Goal: Information Seeking & Learning: Find specific fact

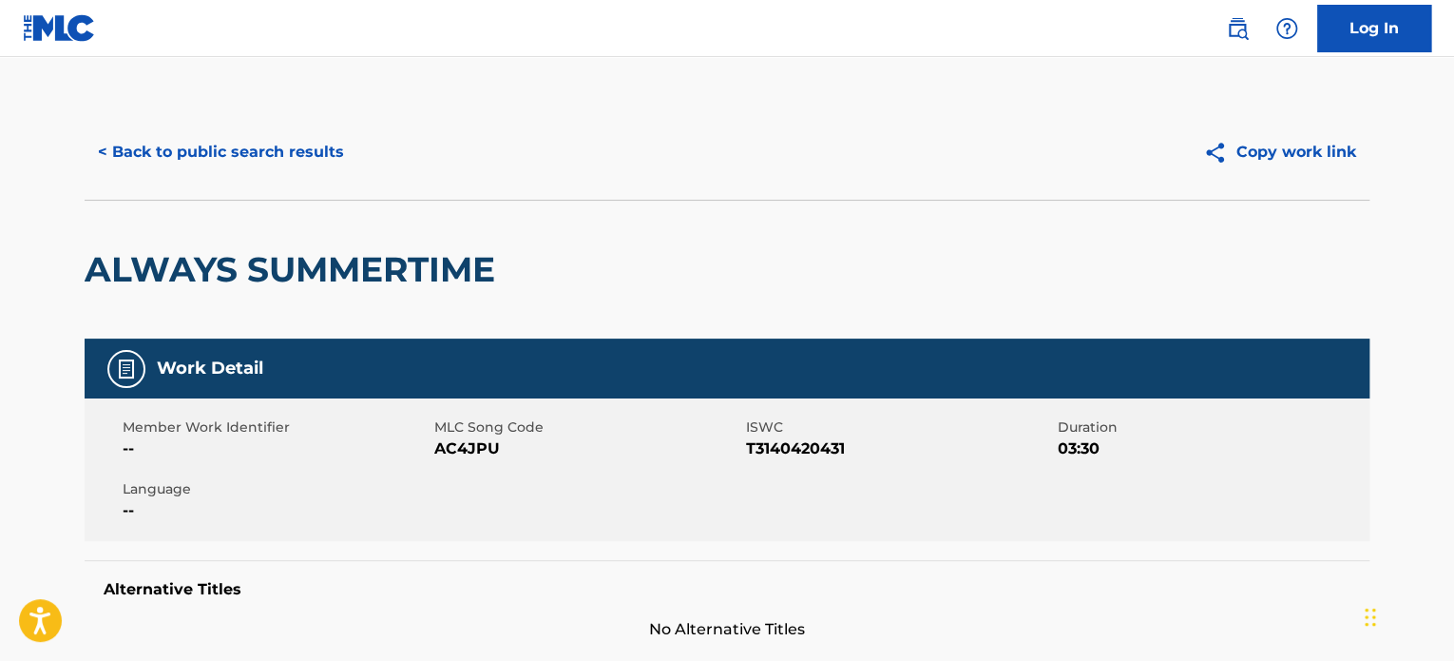
click at [284, 153] on button "< Back to public search results" at bounding box center [221, 152] width 273 height 48
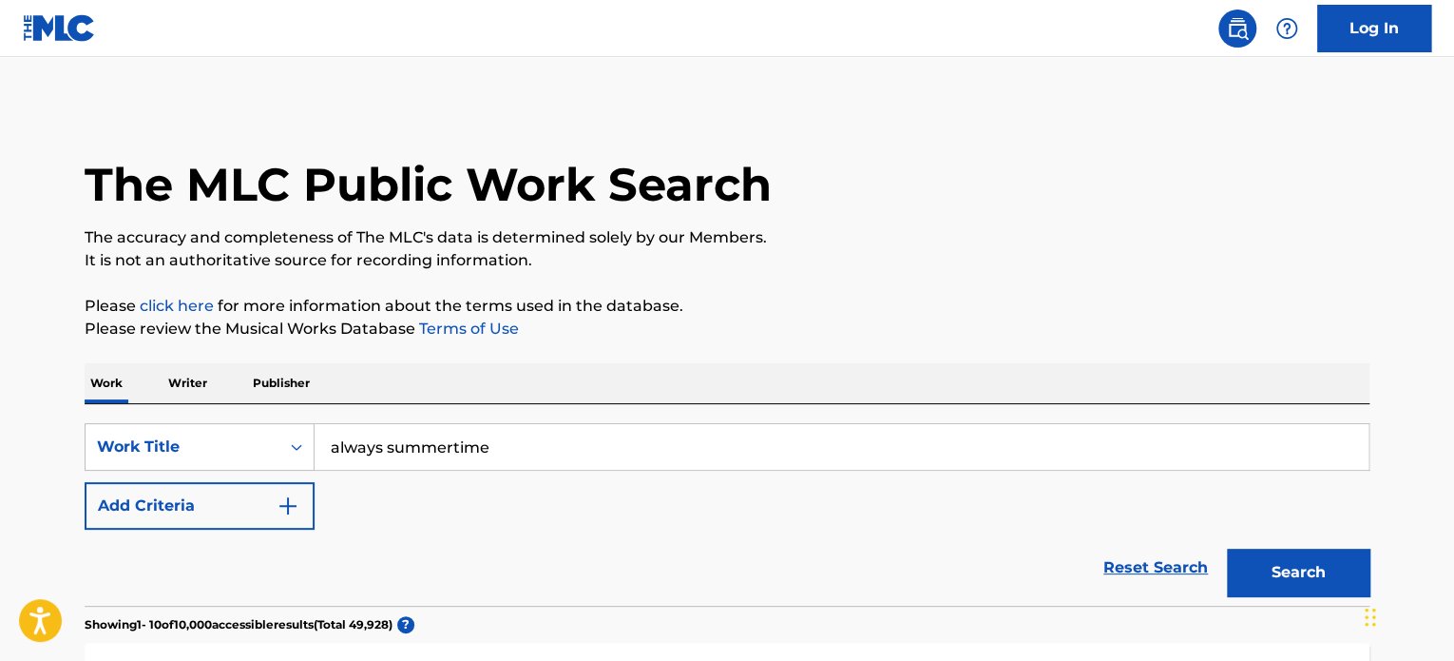
scroll to position [317, 0]
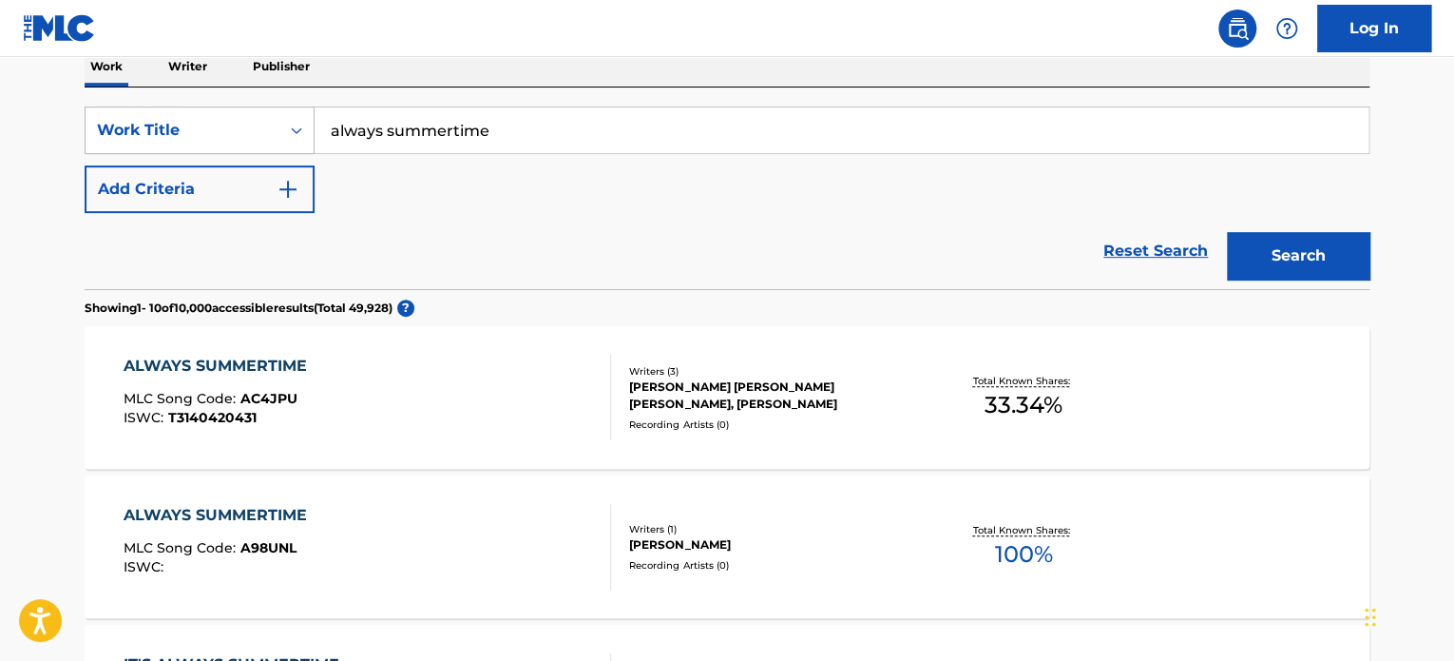
drag, startPoint x: 578, startPoint y: 125, endPoint x: 168, endPoint y: 116, distance: 409.8
click at [168, 116] on div "SearchWithCriteria79262b65-84cf-4e0c-8a75-2fef0ce0aaec Work Title always summer…" at bounding box center [727, 130] width 1285 height 48
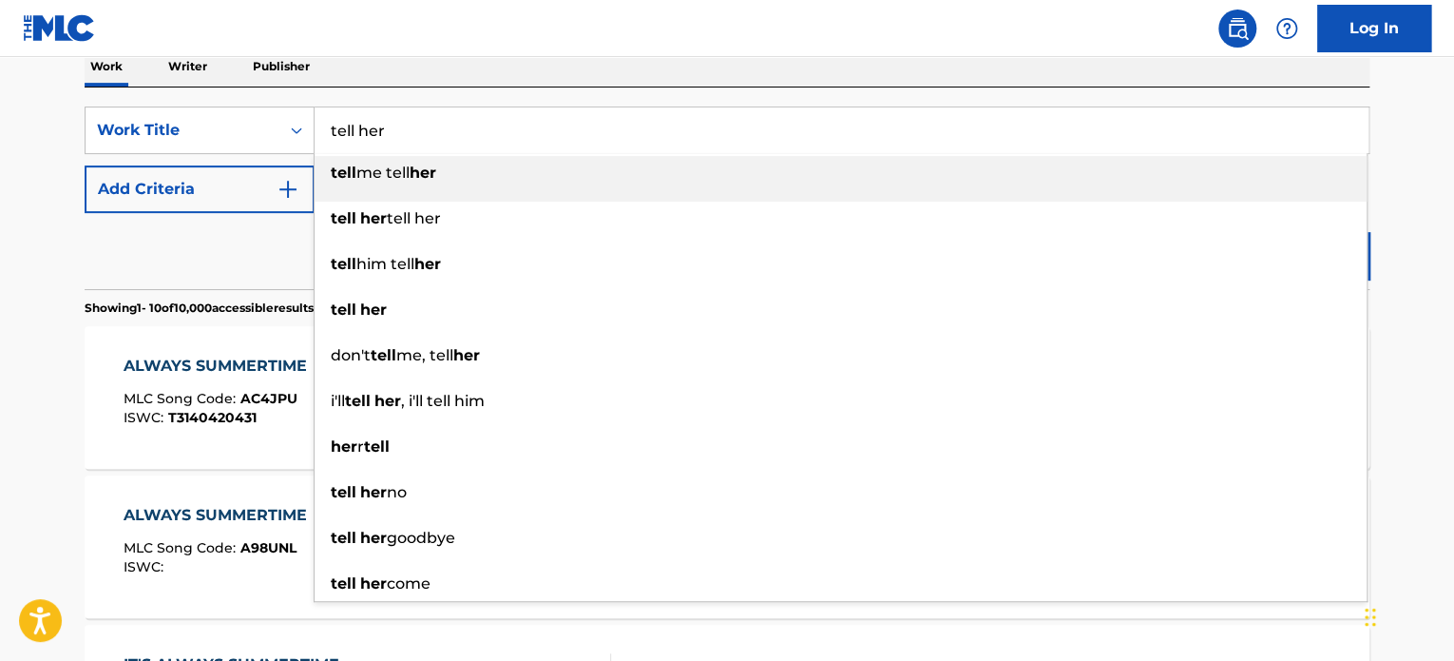
type input "tell her"
click at [258, 192] on button "Add Criteria" at bounding box center [200, 189] width 230 height 48
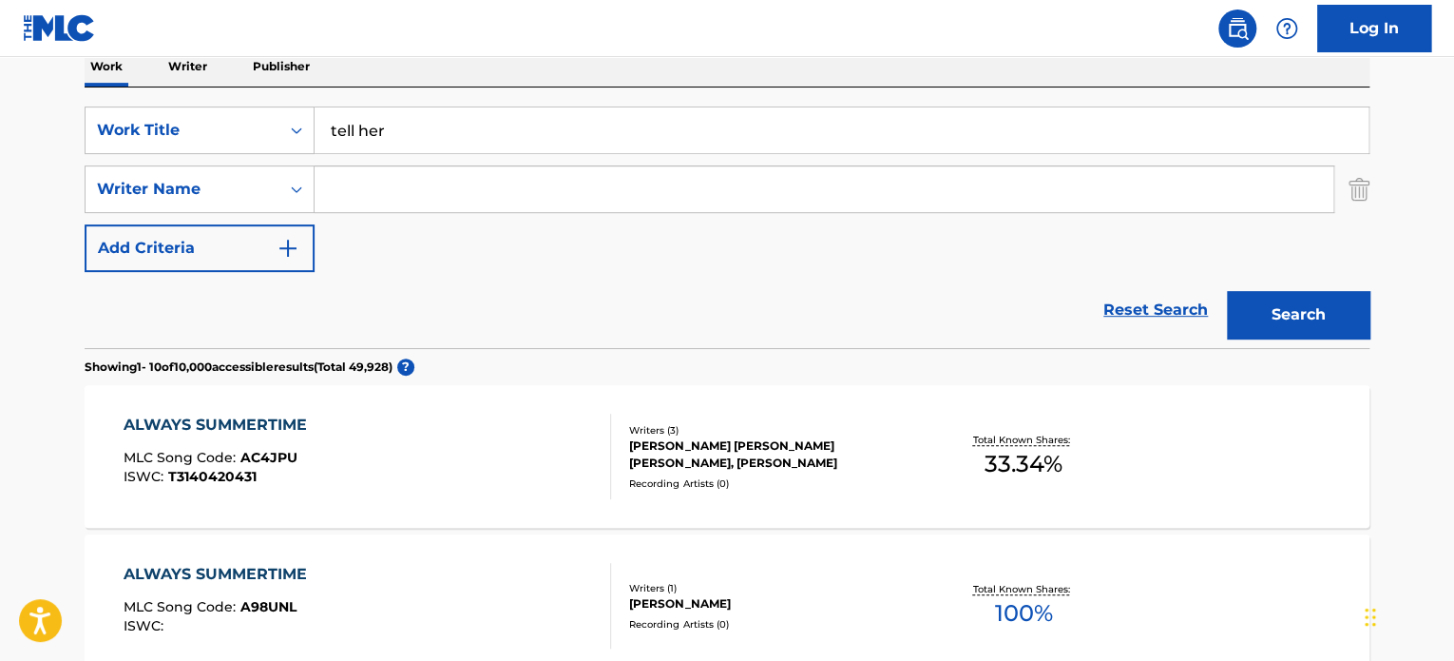
click at [357, 189] on input "Search Form" at bounding box center [824, 189] width 1019 height 46
type input "[PERSON_NAME]"
click at [1227, 291] on button "Search" at bounding box center [1298, 315] width 143 height 48
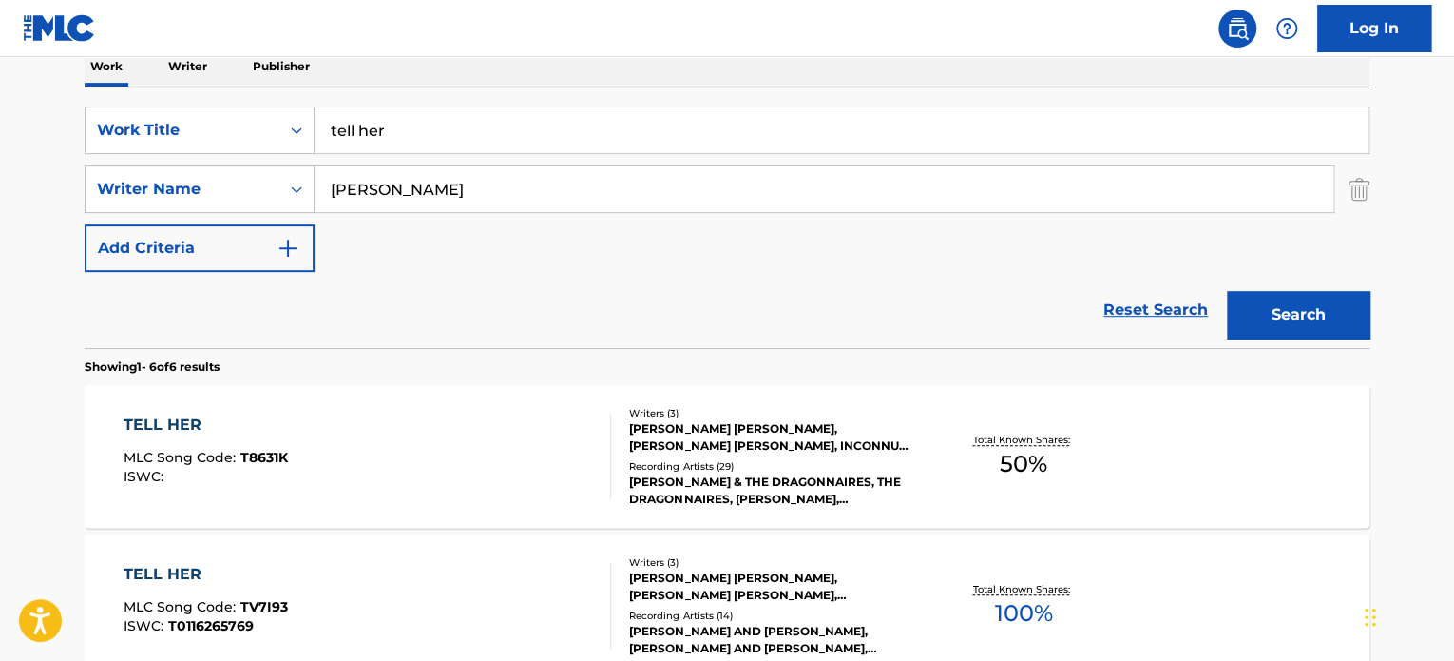
click at [570, 414] on div "TELL HER MLC Song Code : T8631K ISWC :" at bounding box center [368, 457] width 489 height 86
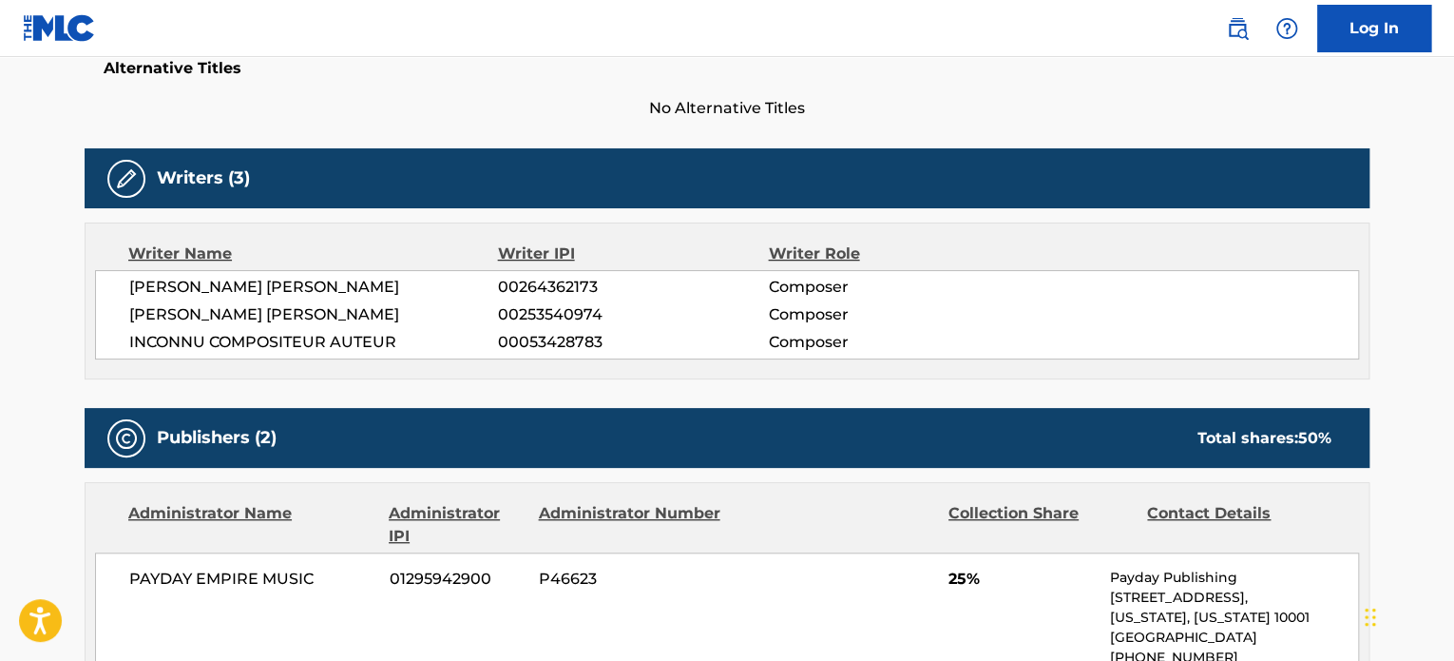
scroll to position [380, 0]
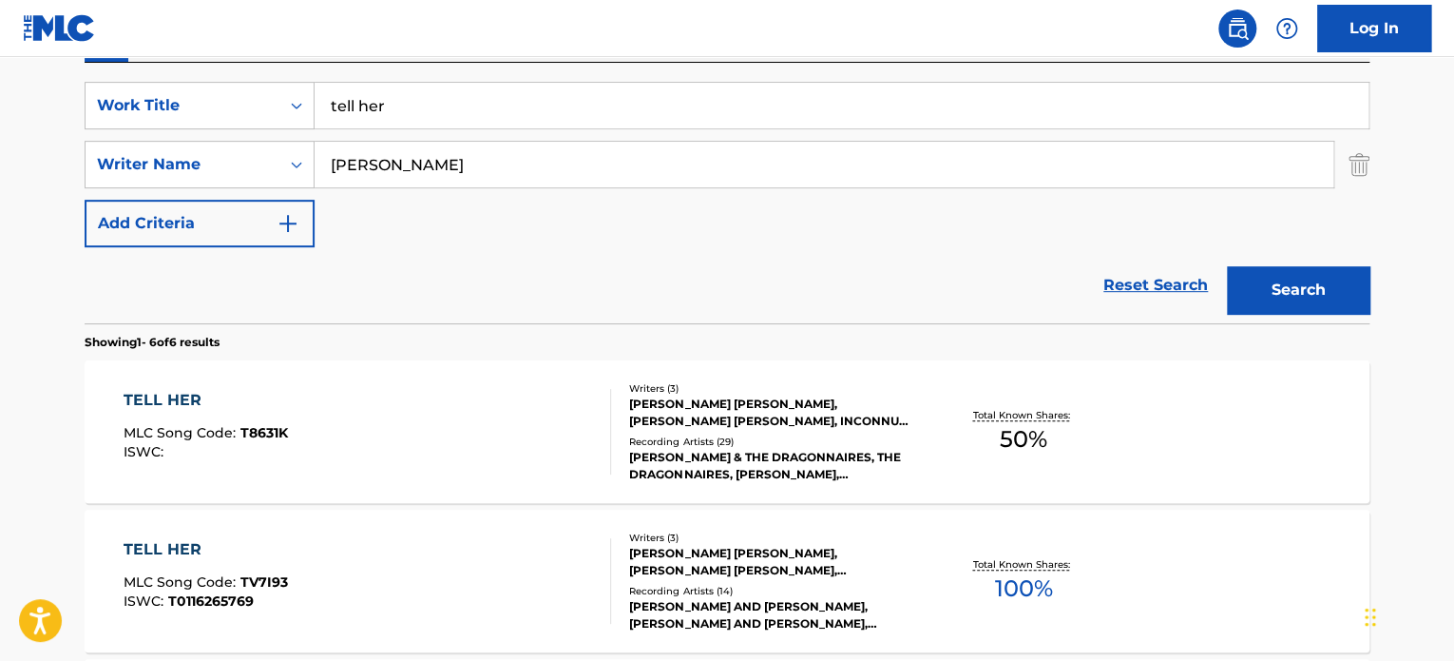
scroll to position [507, 0]
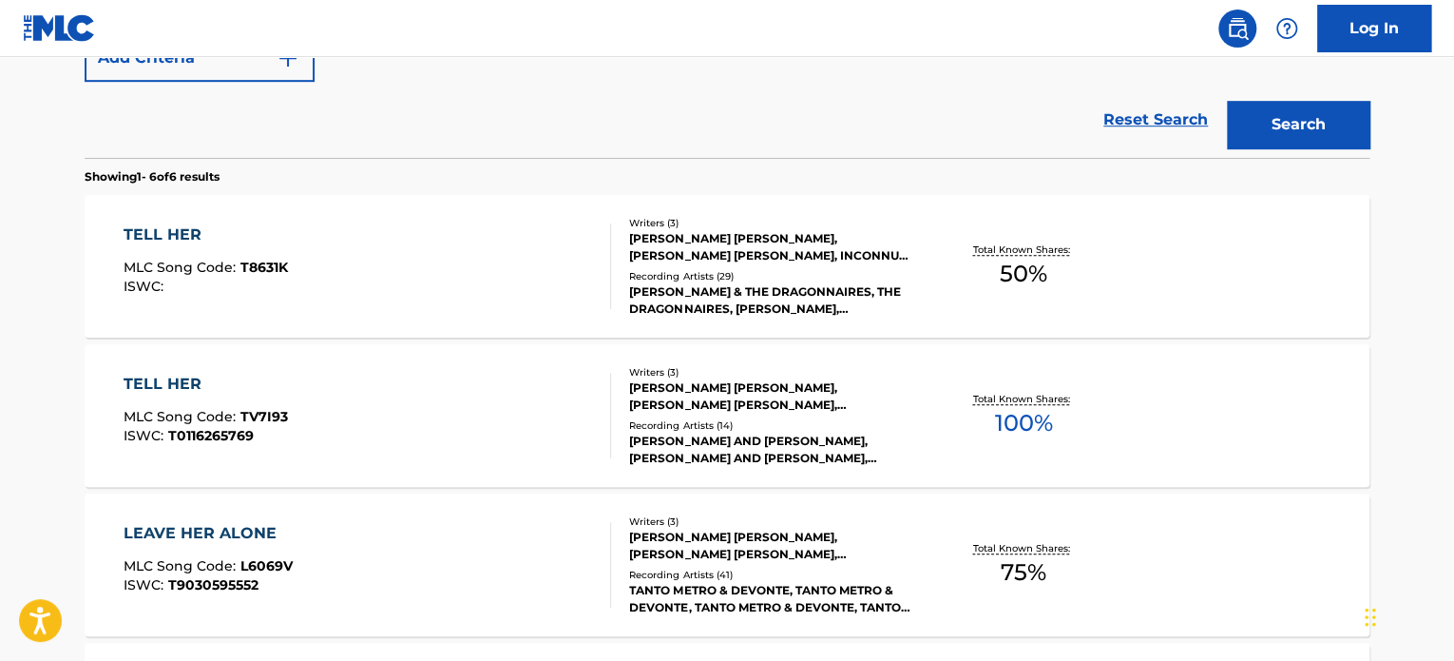
click at [707, 410] on div "[PERSON_NAME] [PERSON_NAME], [PERSON_NAME] [PERSON_NAME], [PERSON_NAME] [PERSON…" at bounding box center [772, 396] width 287 height 34
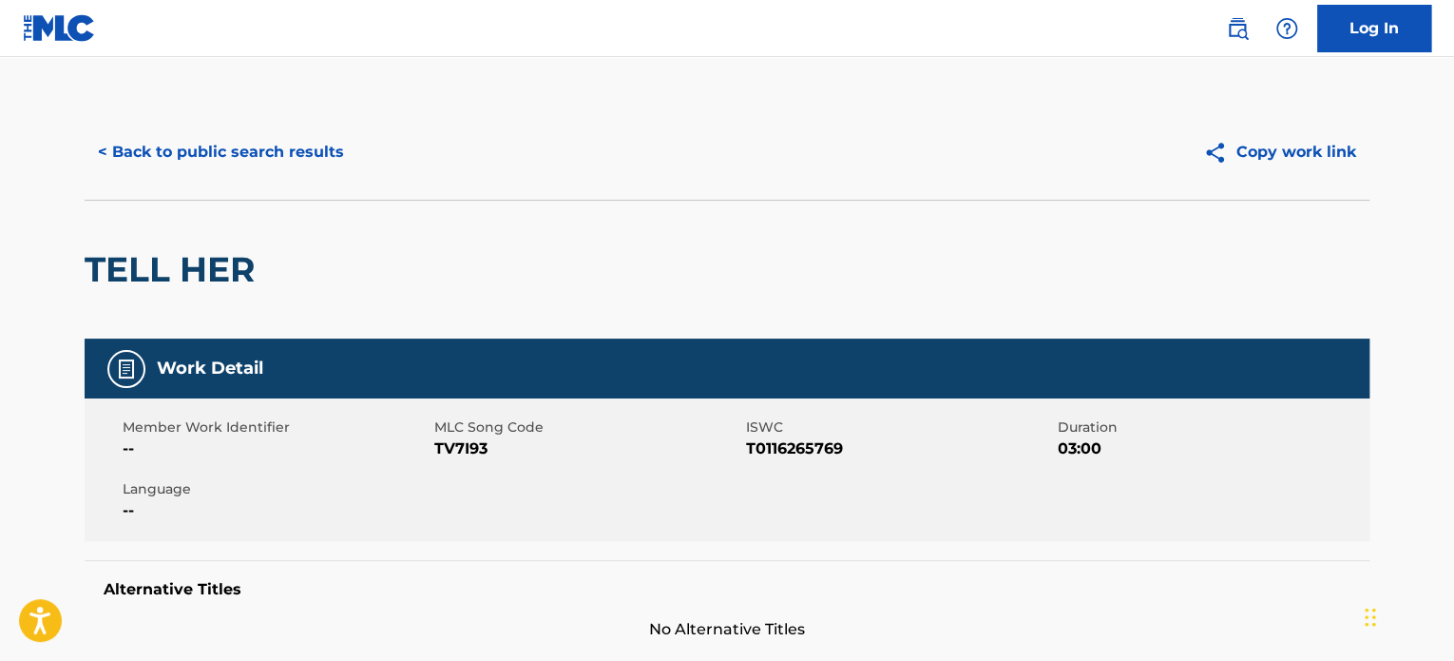
click at [243, 140] on button "< Back to public search results" at bounding box center [221, 152] width 273 height 48
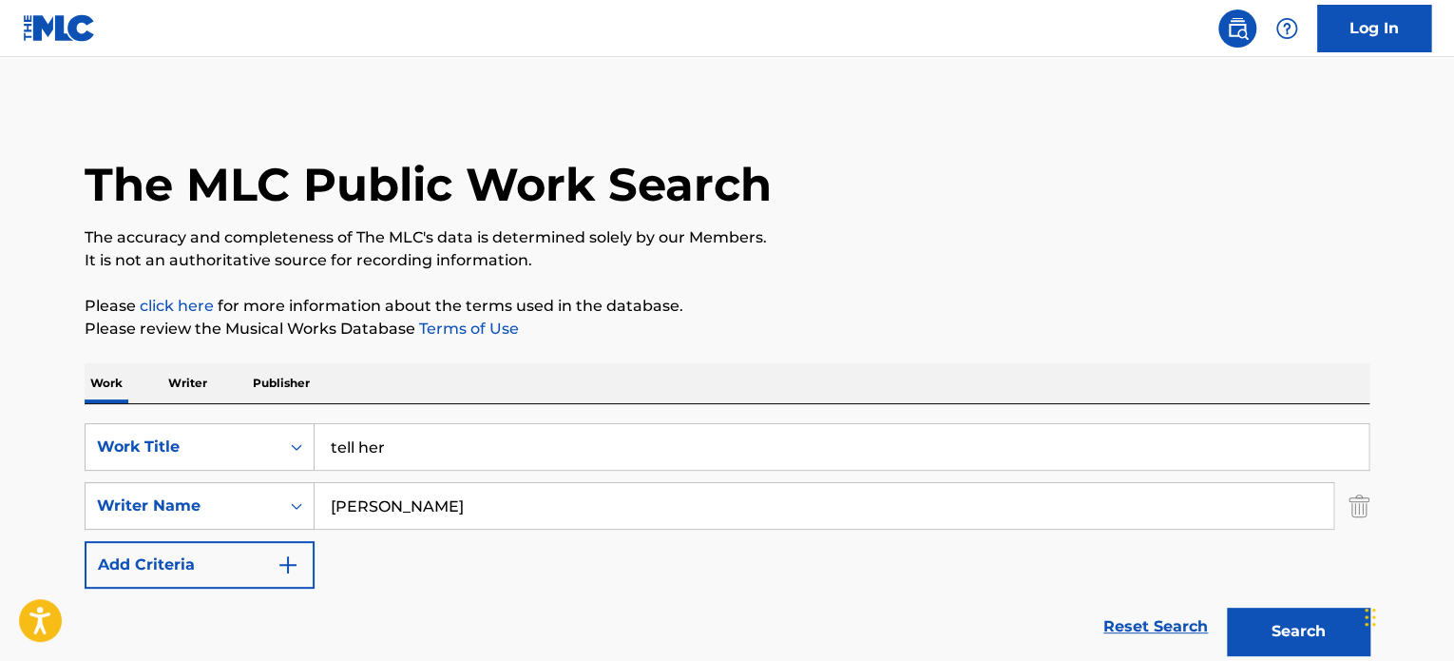
drag, startPoint x: 506, startPoint y: 431, endPoint x: 99, endPoint y: 390, distance: 408.9
type input "change di ting"
click at [1353, 502] on img "Search Form" at bounding box center [1359, 506] width 21 height 48
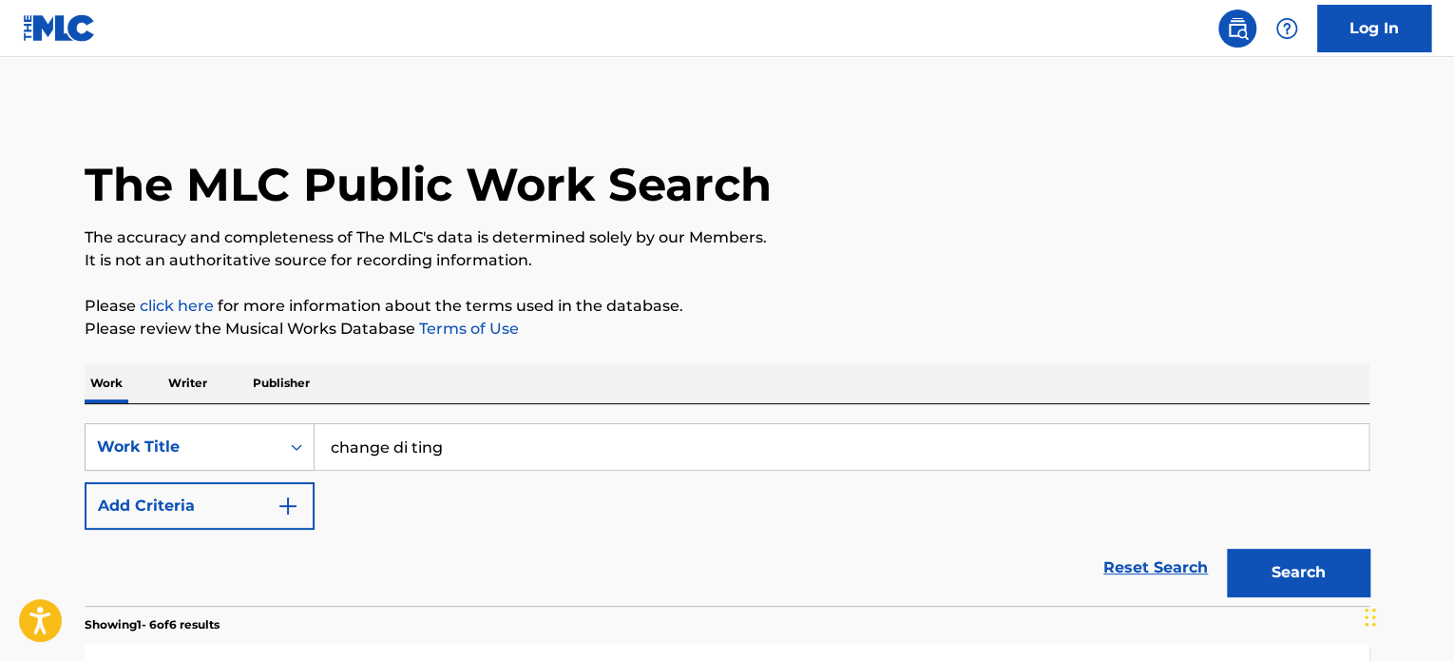
click at [1315, 584] on button "Search" at bounding box center [1298, 573] width 143 height 48
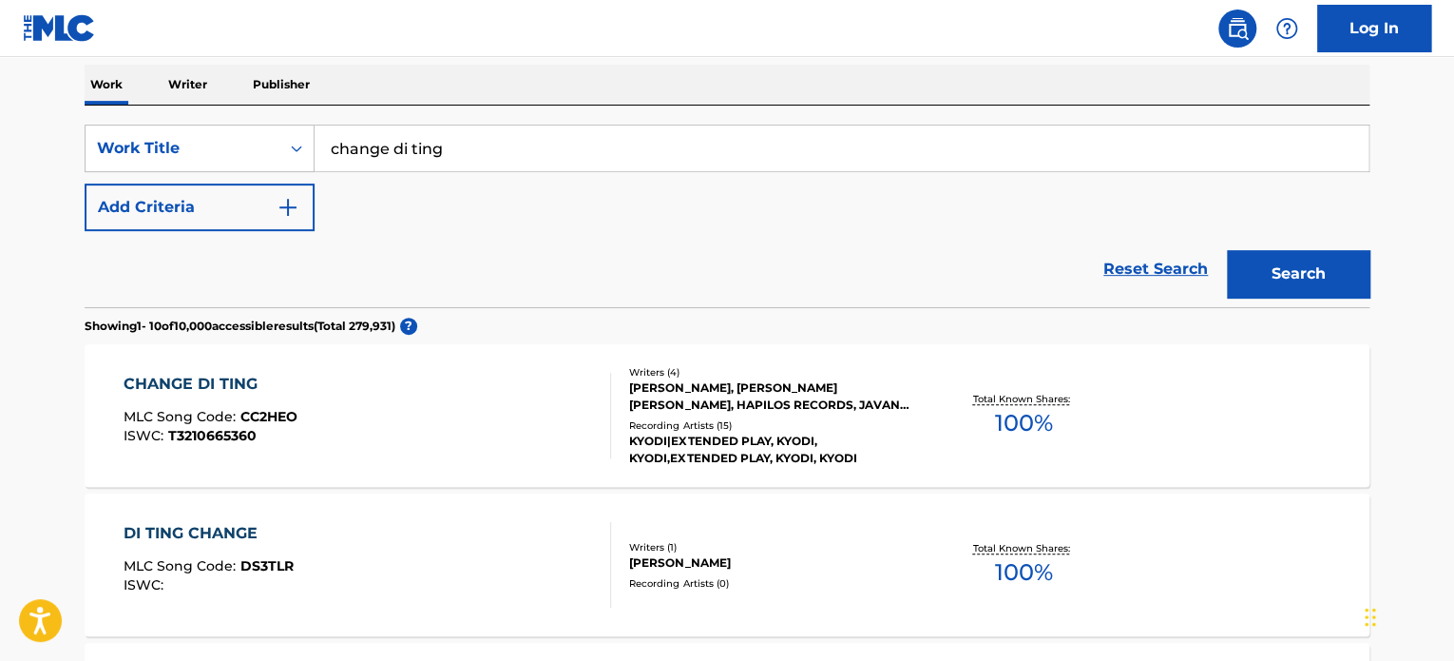
scroll to position [380, 0]
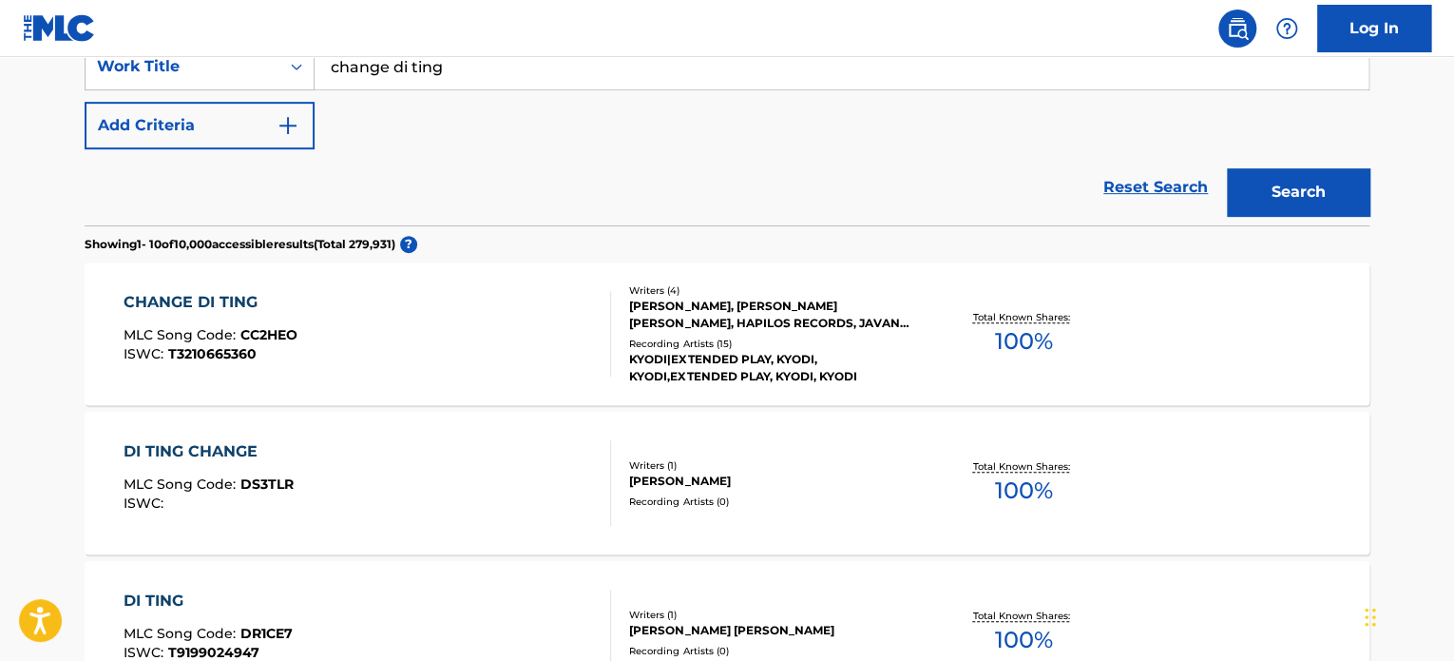
click at [839, 325] on div "[PERSON_NAME], [PERSON_NAME] [PERSON_NAME], HAPILOS RECORDS, JAVANNE PARCHMENT" at bounding box center [772, 315] width 287 height 34
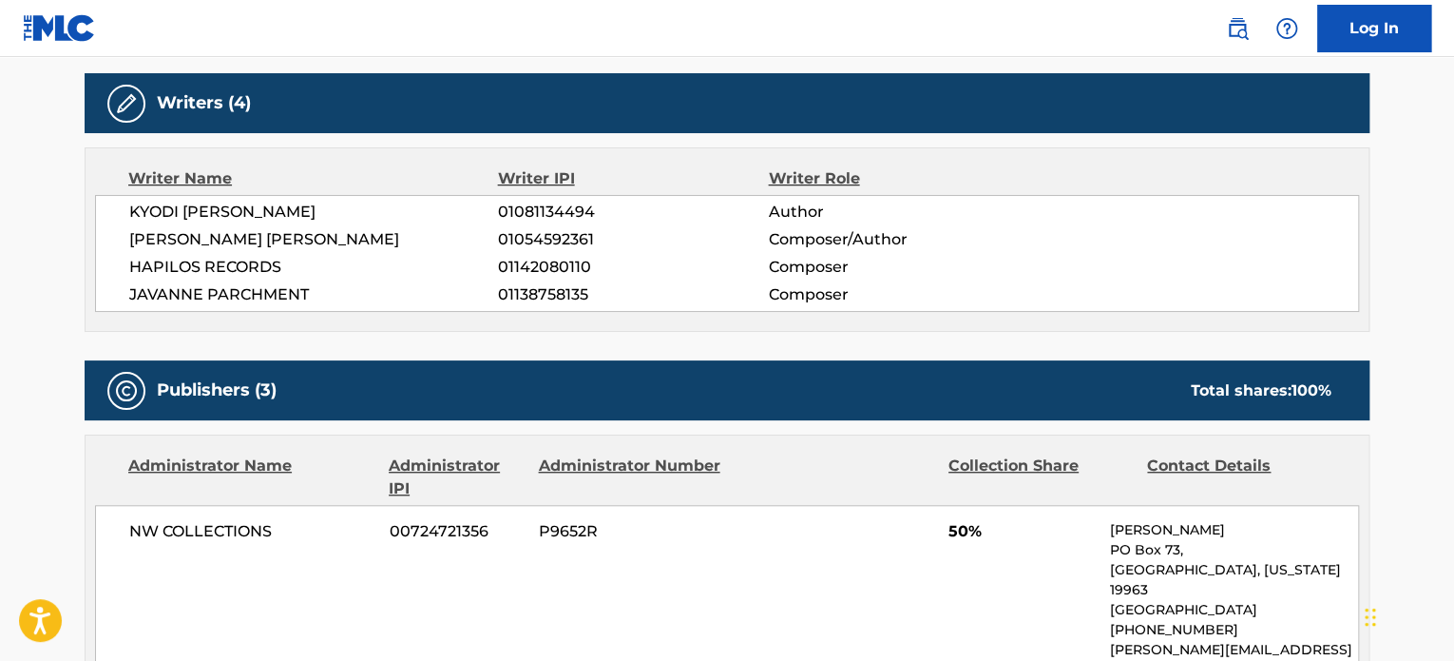
scroll to position [570, 0]
